Goal: Task Accomplishment & Management: Complete application form

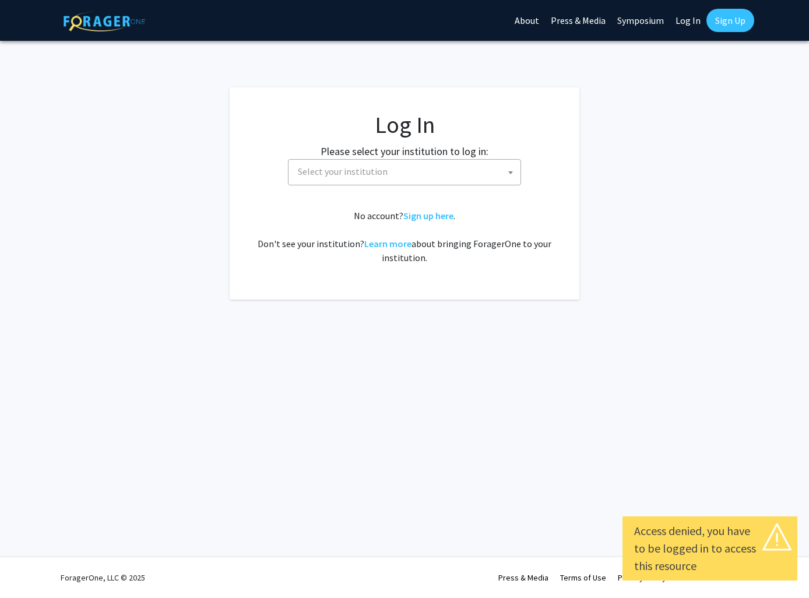
select select
click at [394, 171] on span "Select your institution" at bounding box center [406, 172] width 227 height 24
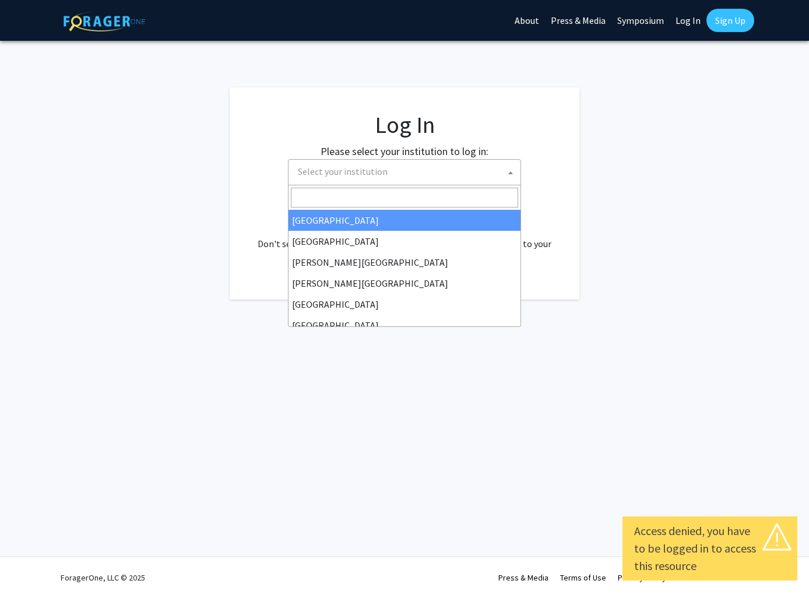
type input "j"
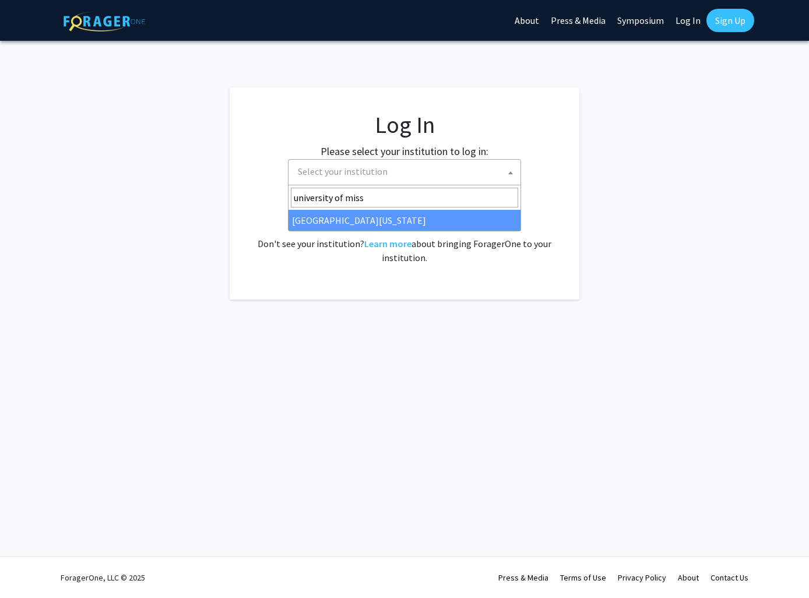
type input "university of miss"
select select "33"
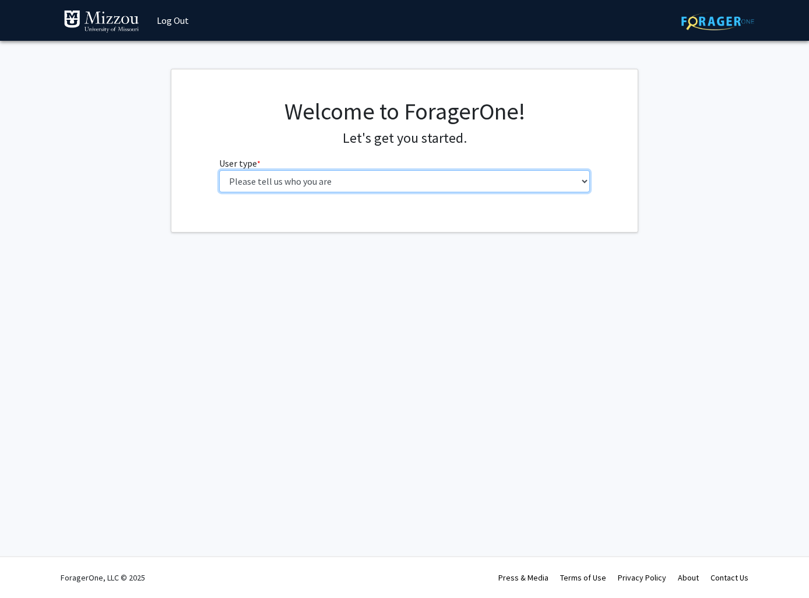
select select "1: undergrad"
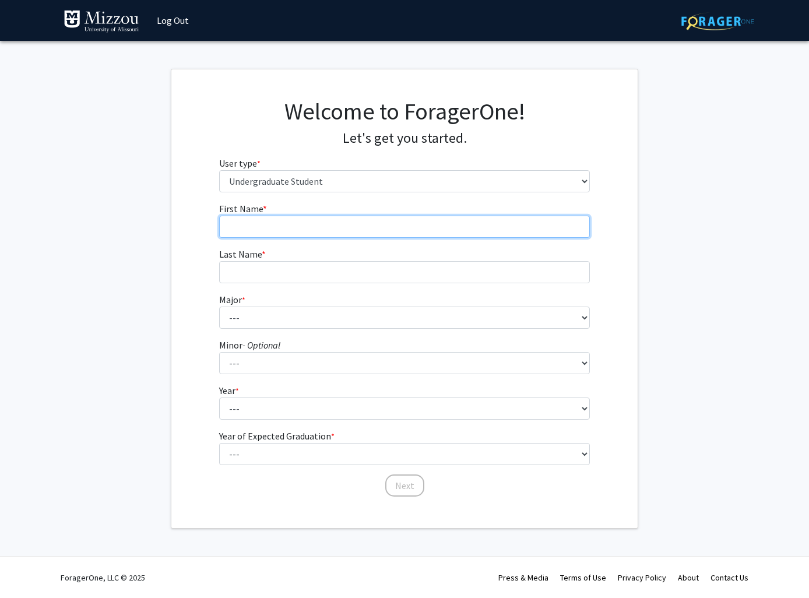
click at [343, 233] on input "First Name * required" at bounding box center [404, 227] width 371 height 22
type input "[PERSON_NAME]"
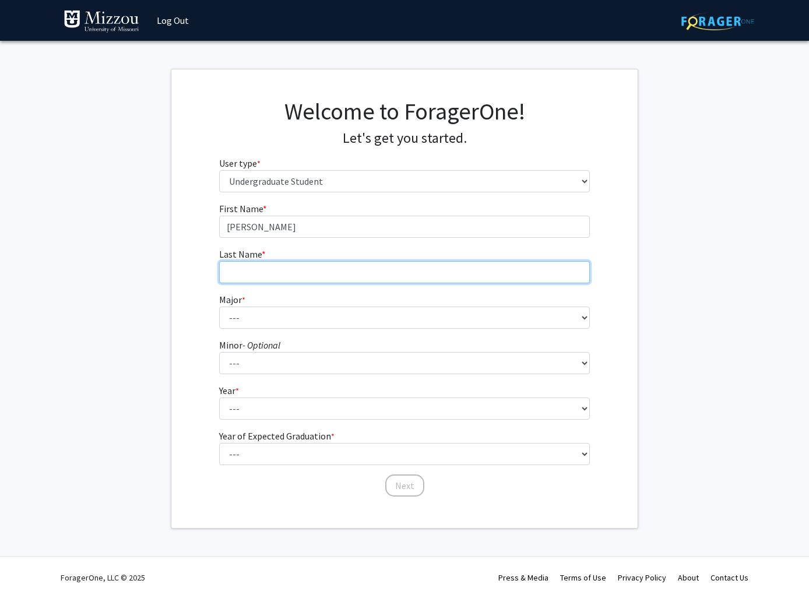
click at [329, 275] on input "Last Name * required" at bounding box center [404, 272] width 371 height 22
type input "[PERSON_NAME]"
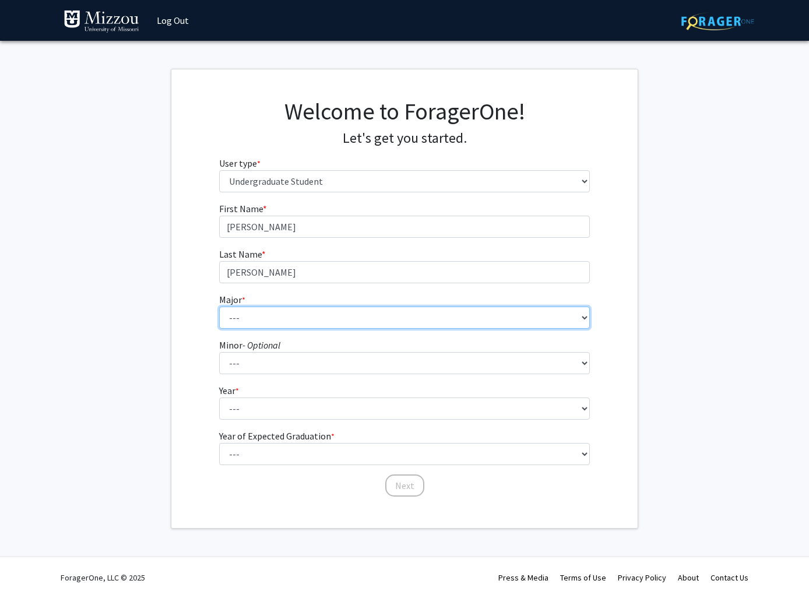
select select "1: 2490"
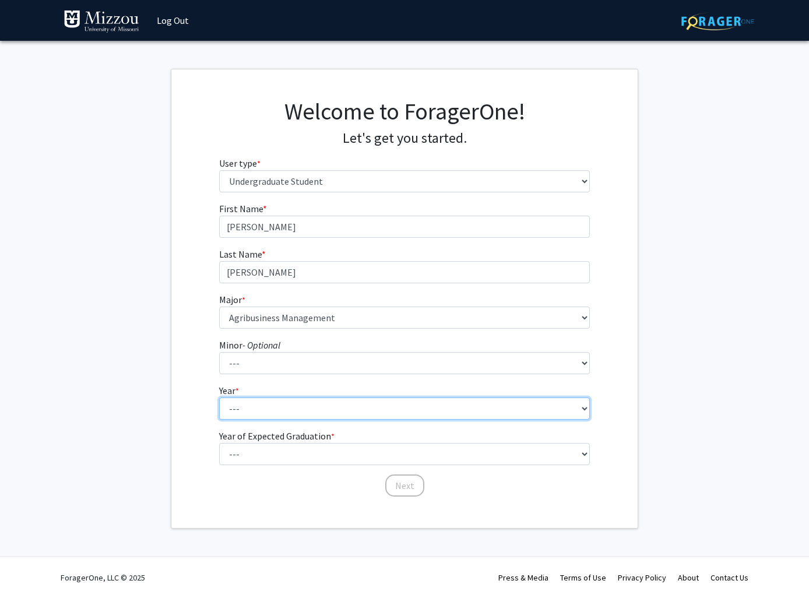
select select "1: first-year"
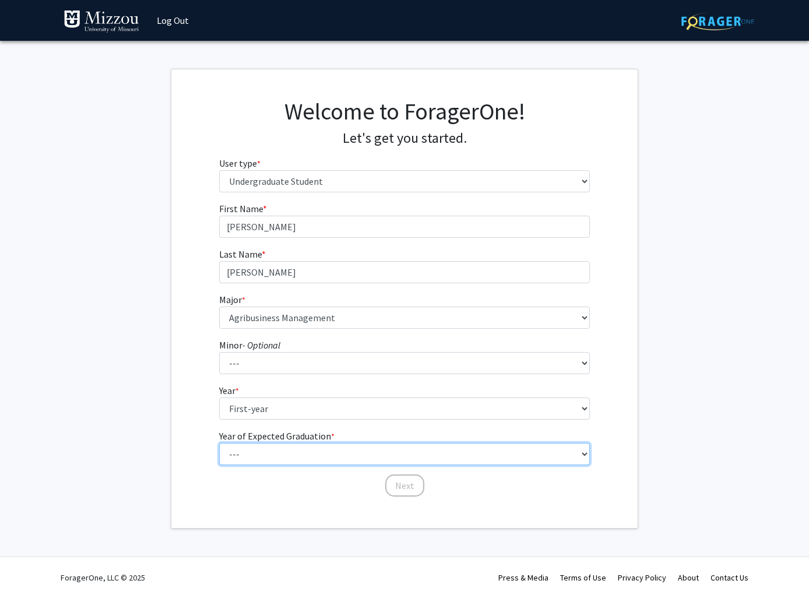
select select "3: 2027"
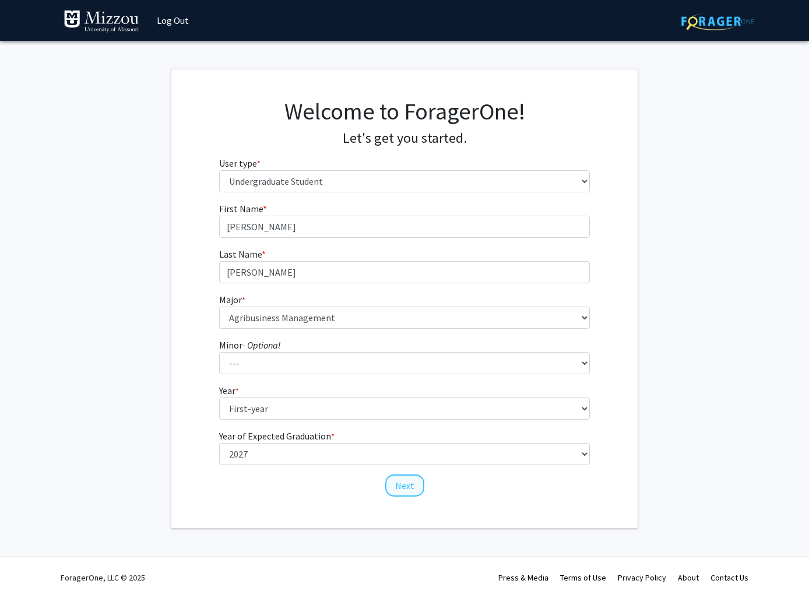
click at [406, 481] on button "Next" at bounding box center [404, 485] width 39 height 22
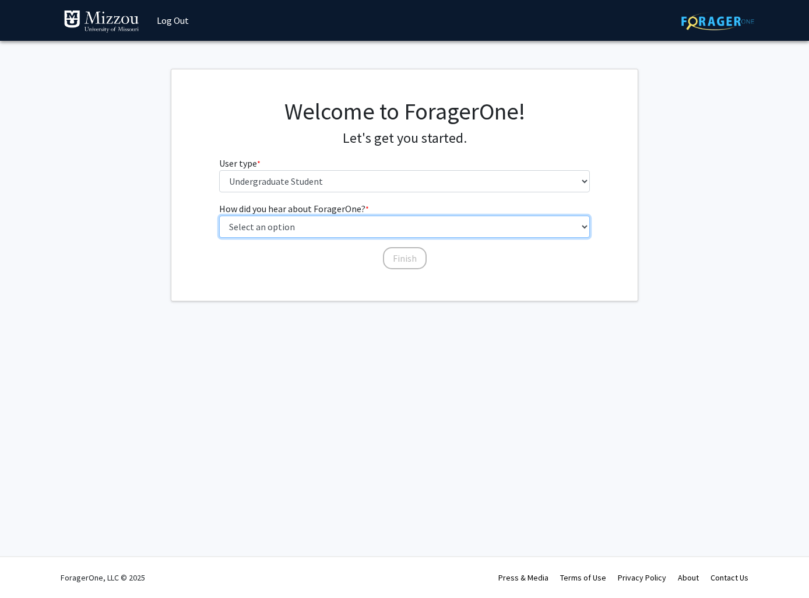
select select "4: university_email"
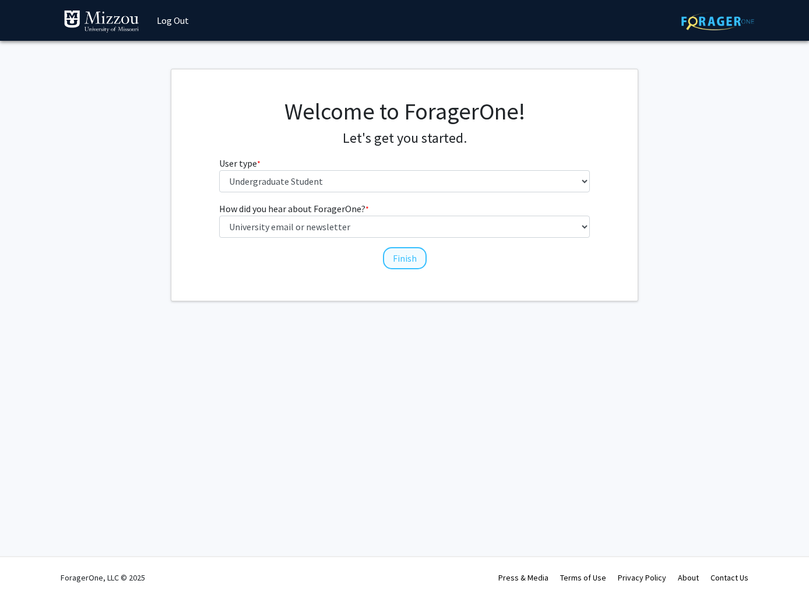
click at [400, 256] on button "Finish" at bounding box center [405, 258] width 44 height 22
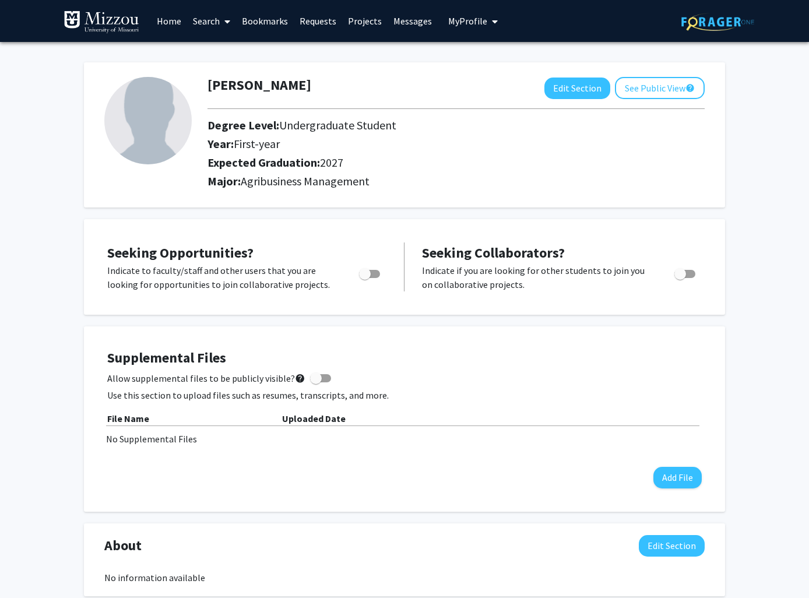
click at [210, 27] on link "Search" at bounding box center [211, 21] width 49 height 41
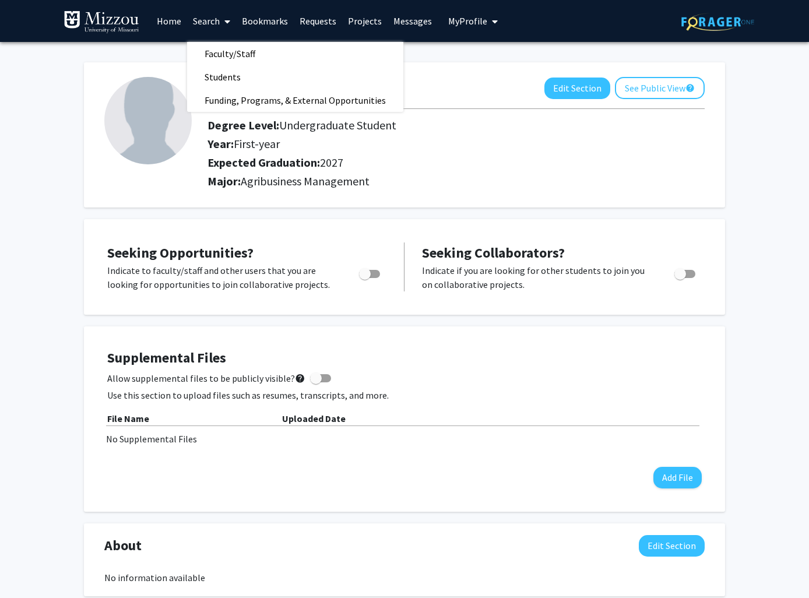
click at [175, 24] on link "Home" at bounding box center [169, 21] width 36 height 41
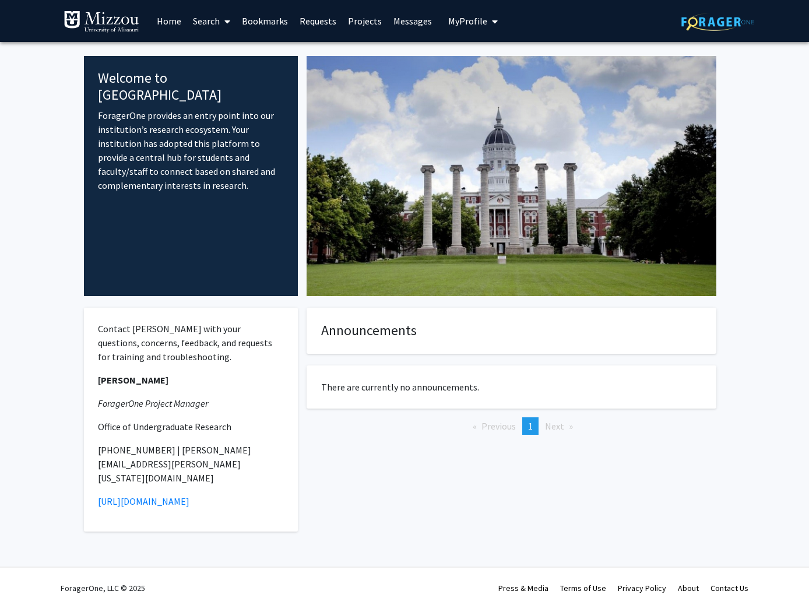
click at [256, 24] on link "Bookmarks" at bounding box center [265, 21] width 58 height 41
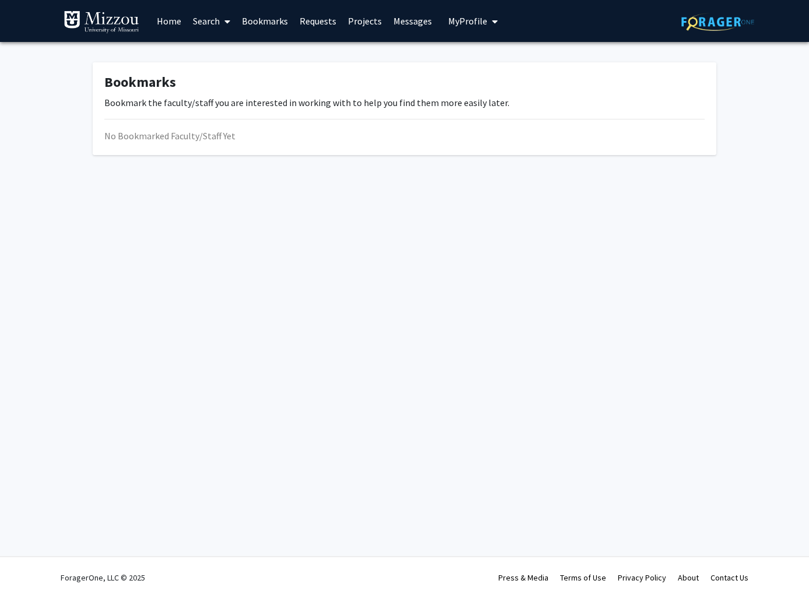
click at [164, 19] on link "Home" at bounding box center [169, 21] width 36 height 41
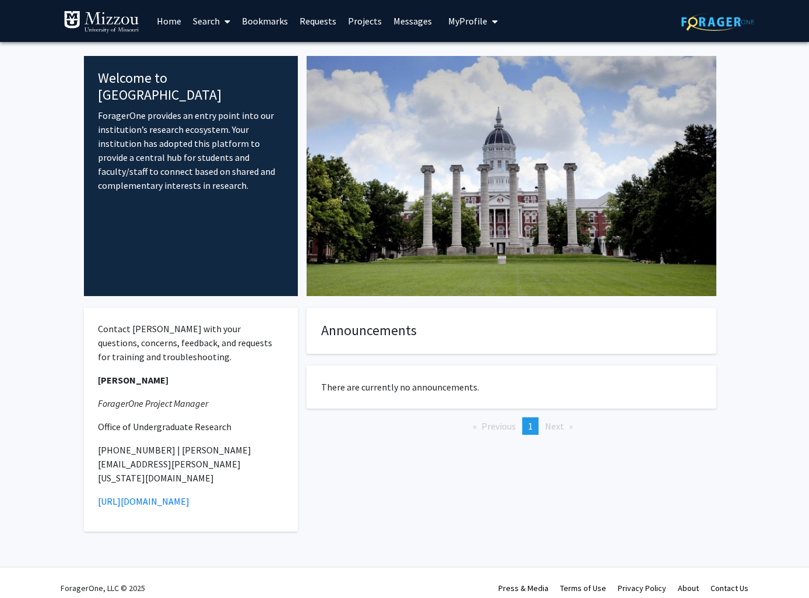
click at [372, 24] on link "Projects" at bounding box center [364, 21] width 45 height 41
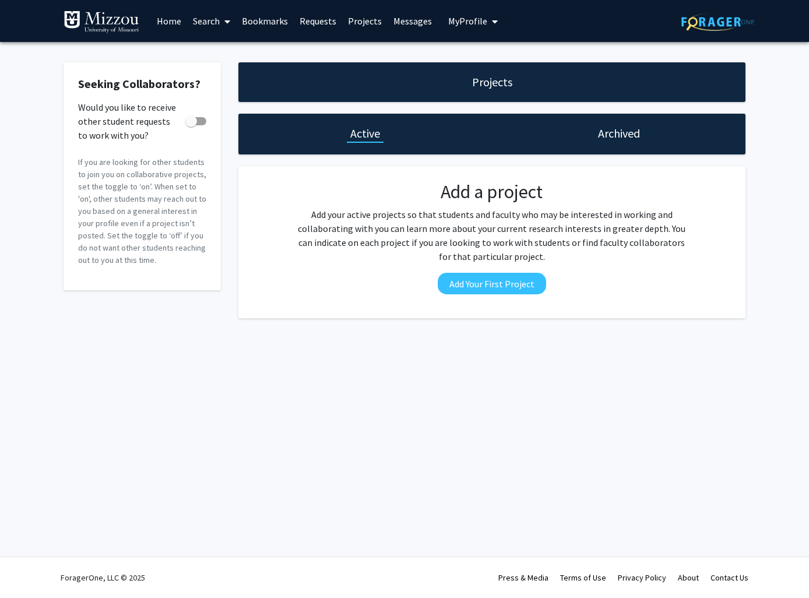
click at [193, 19] on link "Search" at bounding box center [211, 21] width 49 height 41
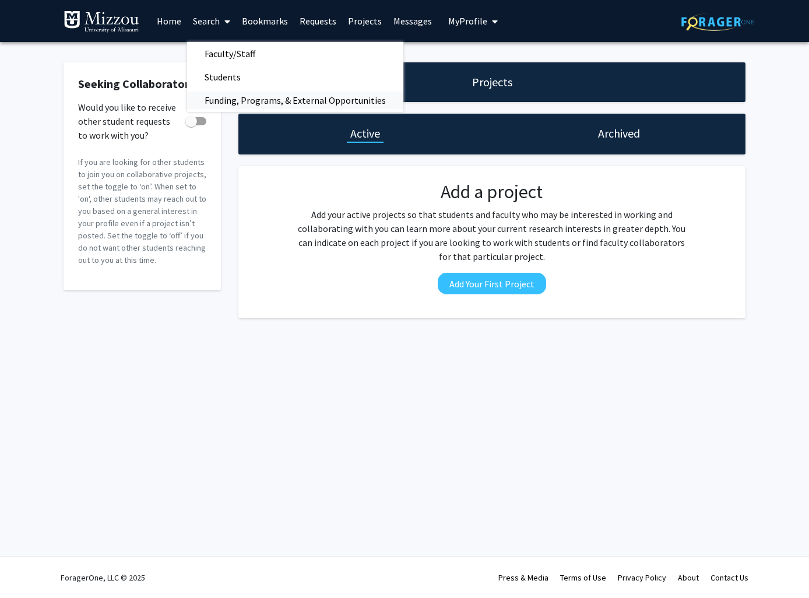
click at [237, 100] on span "Funding, Programs, & External Opportunities" at bounding box center [295, 100] width 216 height 23
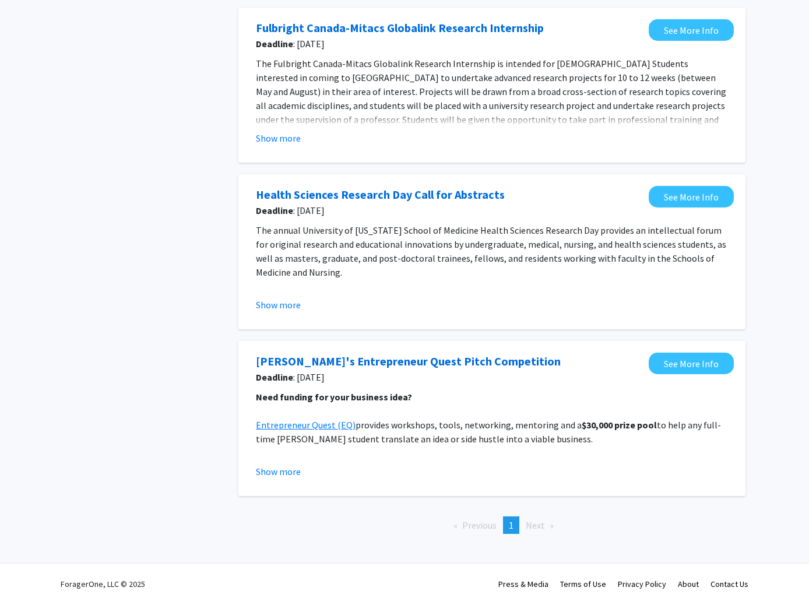
scroll to position [175, 0]
